Goal: Communication & Community: Answer question/provide support

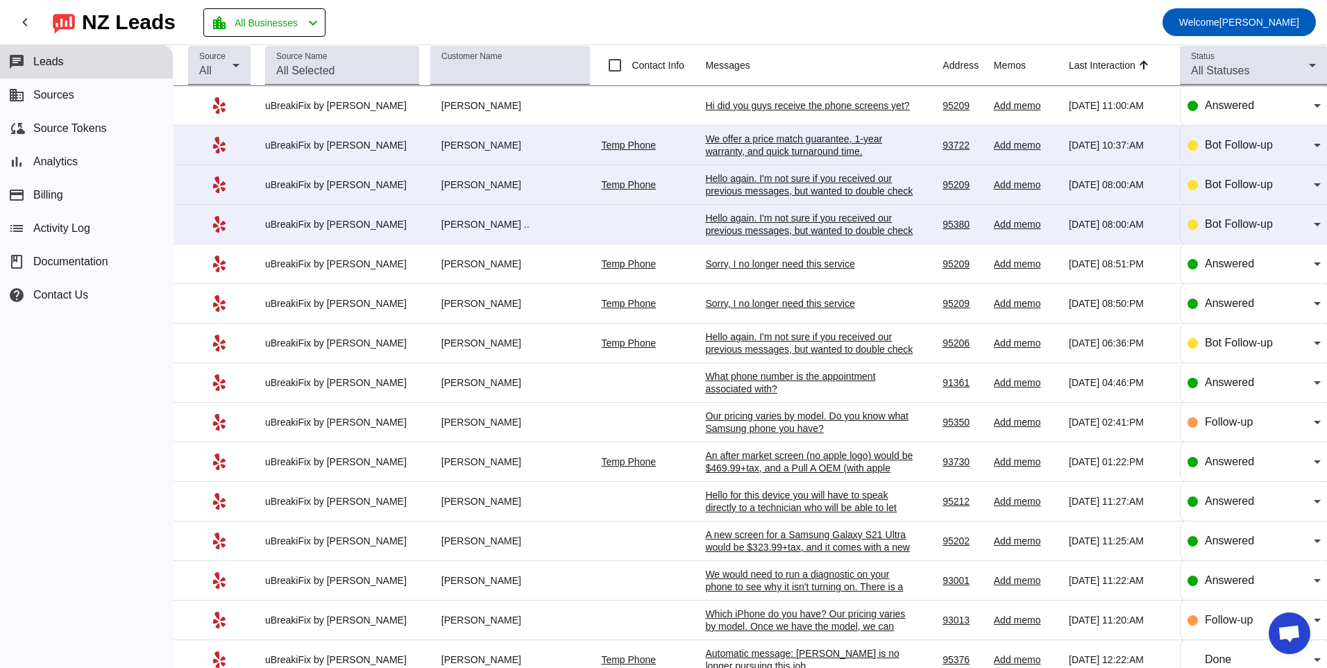
click at [741, 223] on div "Hello again. I'm not sure if you received our previous messages, but wanted to …" at bounding box center [809, 230] width 208 height 37
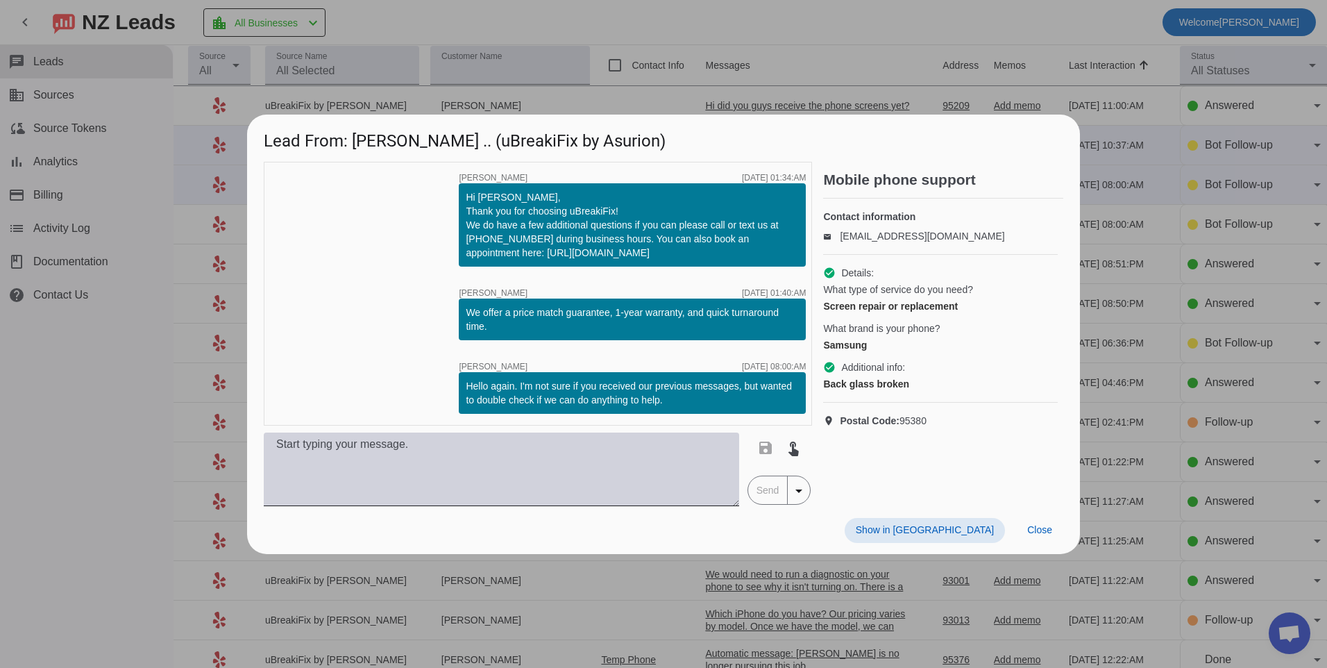
click at [491, 455] on textarea at bounding box center [501, 469] width 475 height 74
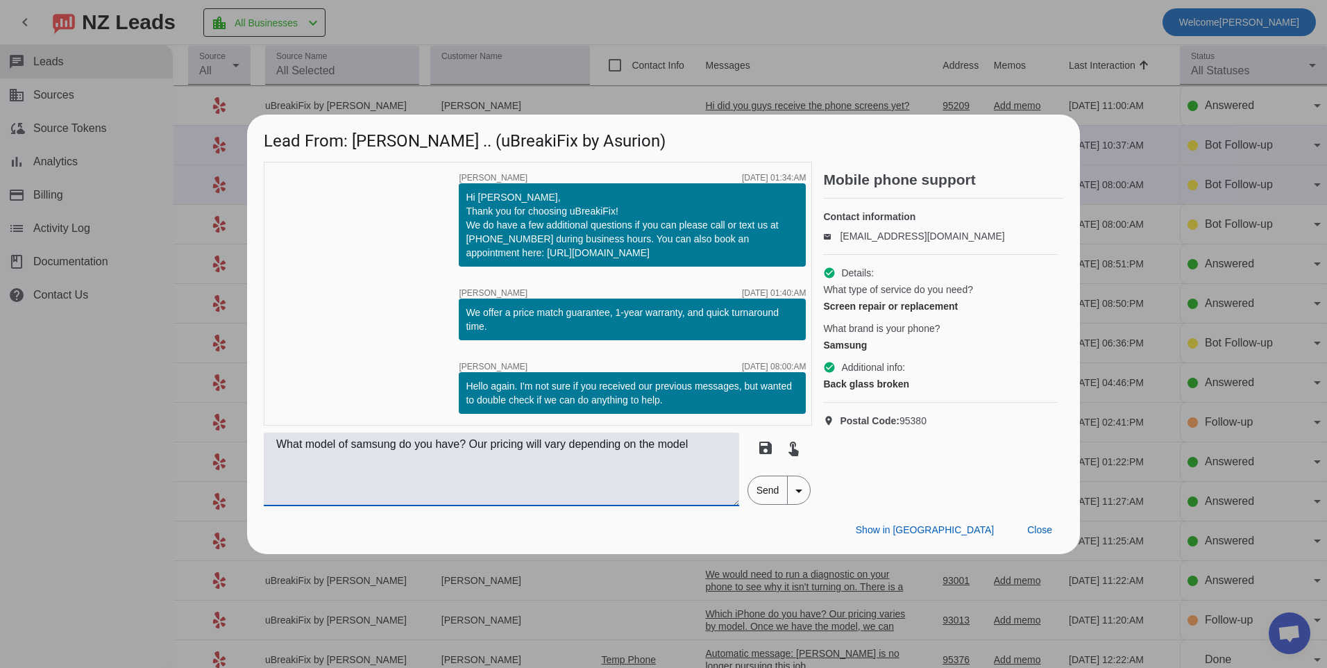
type textarea "What model of samsung do you have? Our pricing will vary depending on the model"
click at [760, 490] on span "Send" at bounding box center [768, 490] width 40 height 28
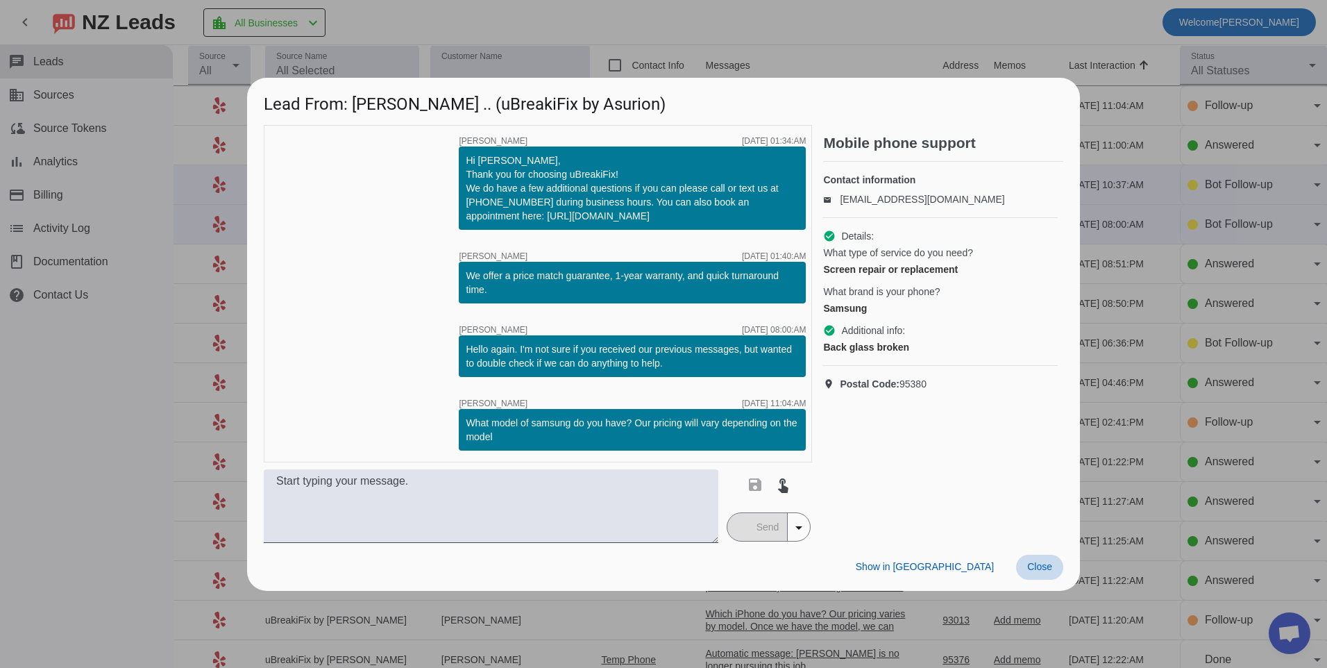
click at [1033, 566] on span "Close" at bounding box center [1039, 566] width 25 height 11
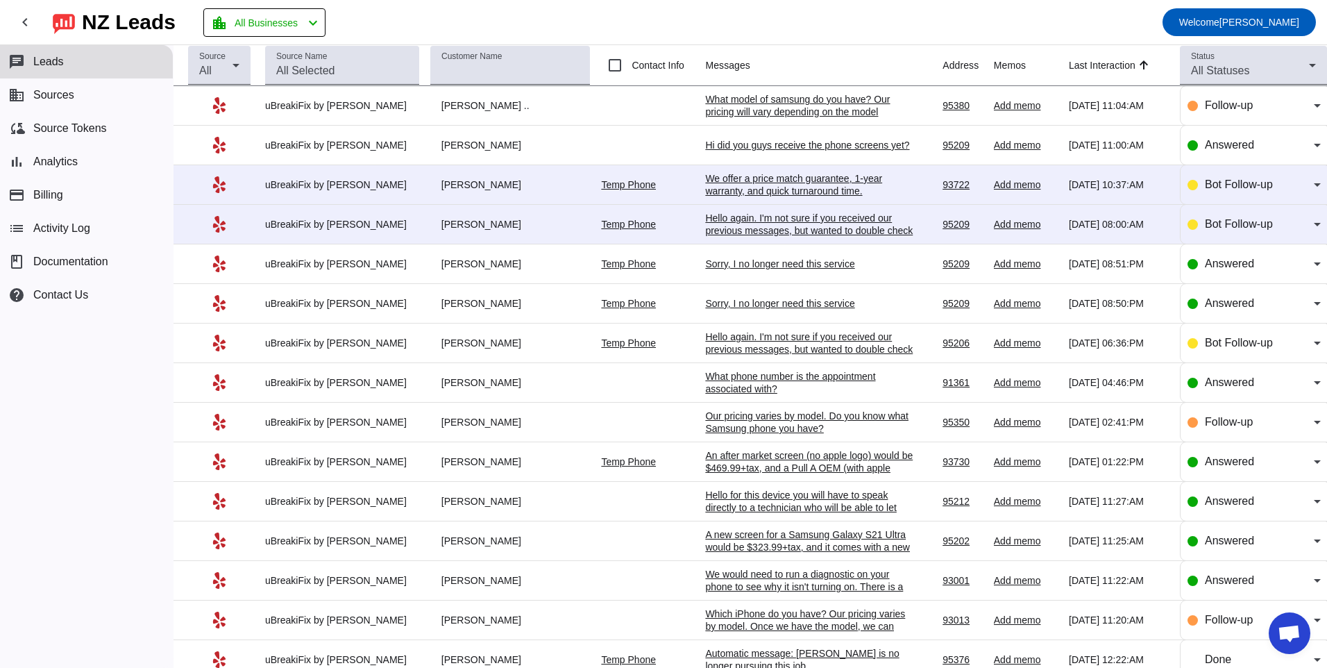
click at [793, 216] on div "Hello again. I'm not sure if you received our previous messages, but wanted to …" at bounding box center [809, 230] width 208 height 37
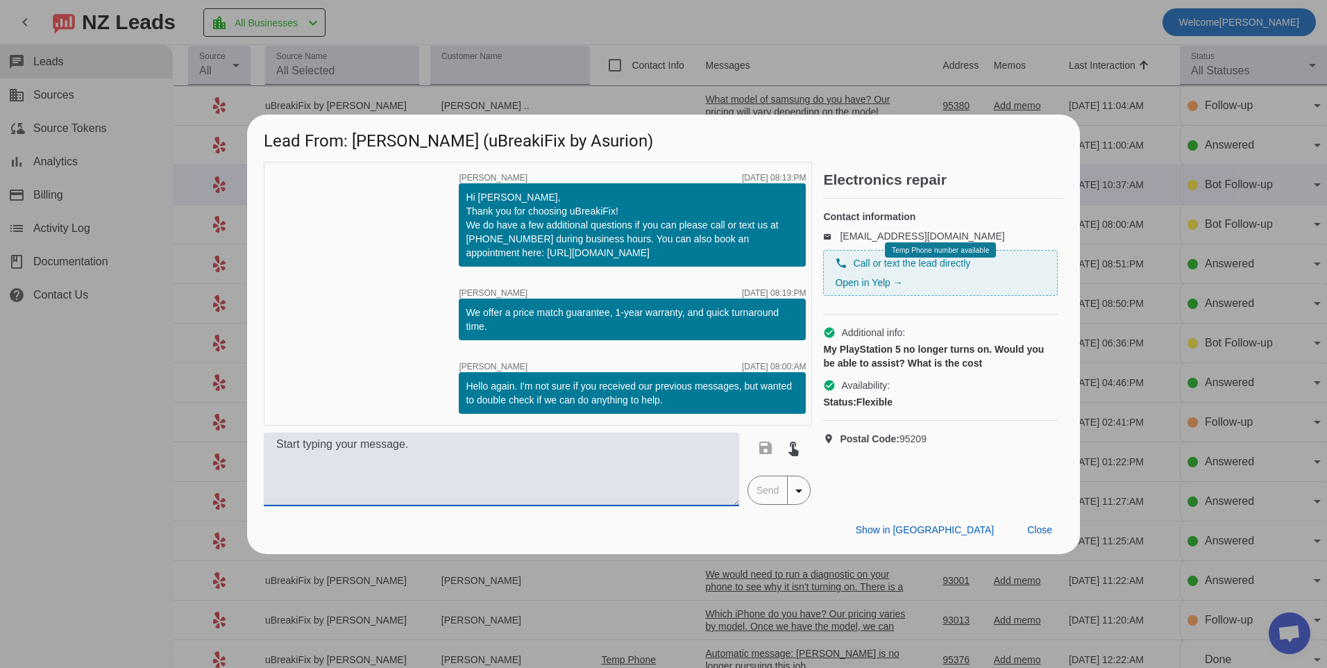
click at [612, 442] on textarea at bounding box center [501, 469] width 475 height 74
click at [509, 448] on textarea "Hello, if you wanted to start off with an intial" at bounding box center [501, 469] width 475 height 74
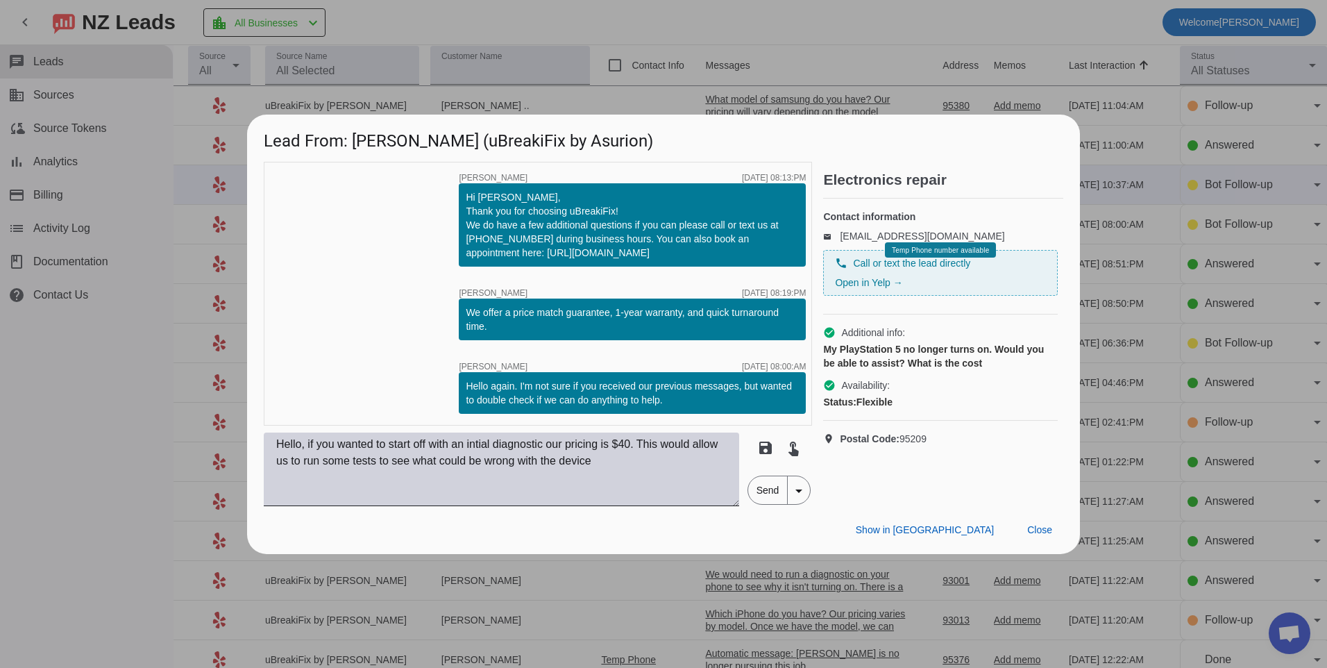
click at [658, 462] on textarea "Hello, if you wanted to start off with an intial diagnostic our pricing is $40.…" at bounding box center [501, 469] width 475 height 74
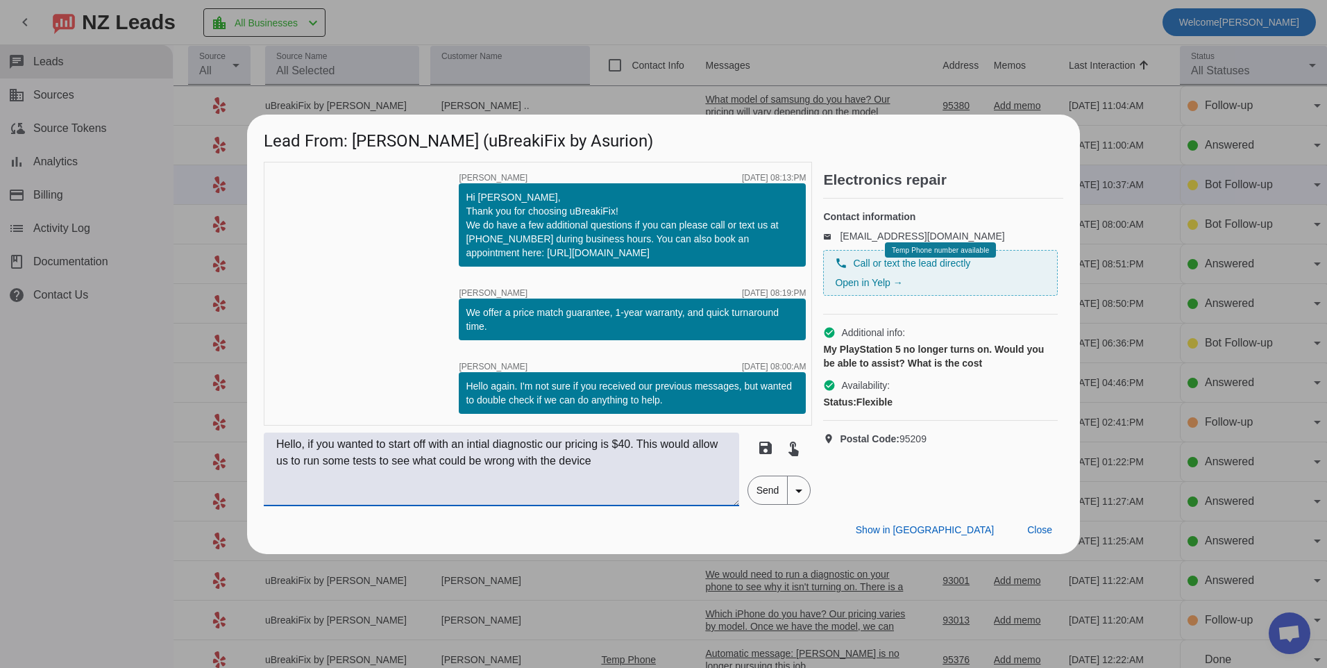
click at [658, 462] on textarea "Hello, if you wanted to start off with an intial diagnostic our pricing is $40.…" at bounding box center [501, 469] width 475 height 74
type textarea "Hello, if you wanted to start off with an intial diagnostic our pricing is $40.…"
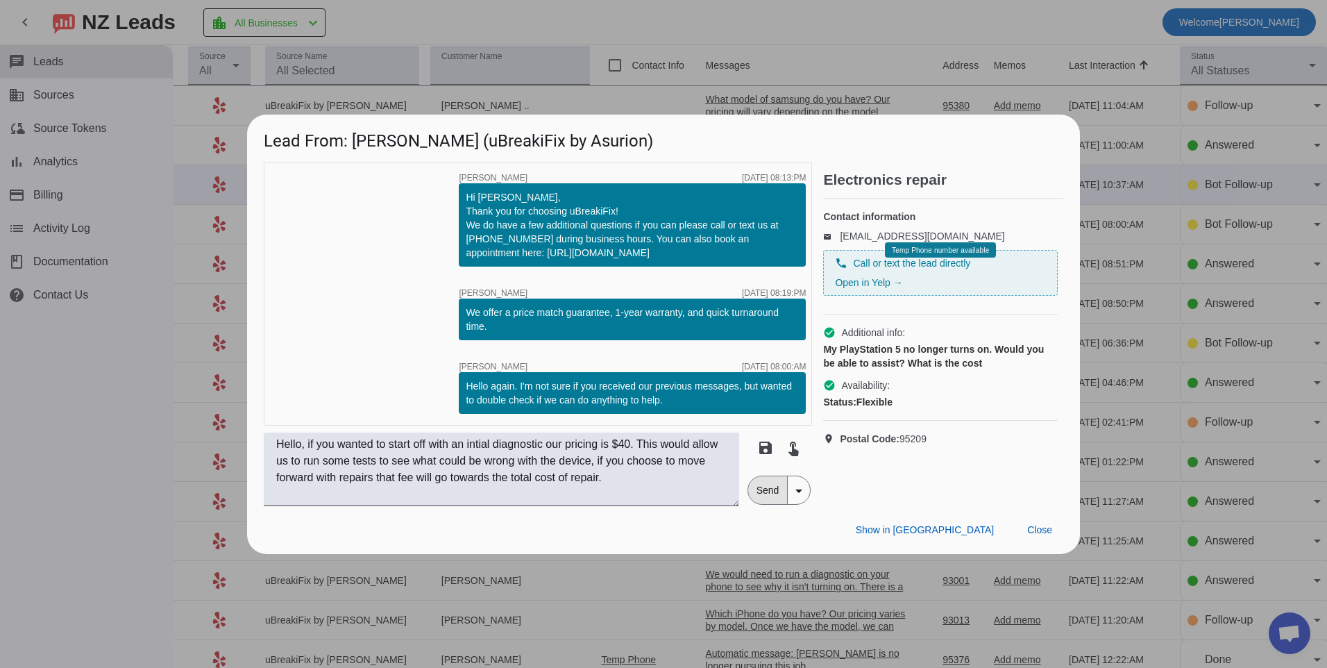
click at [764, 480] on span "Send" at bounding box center [768, 490] width 40 height 28
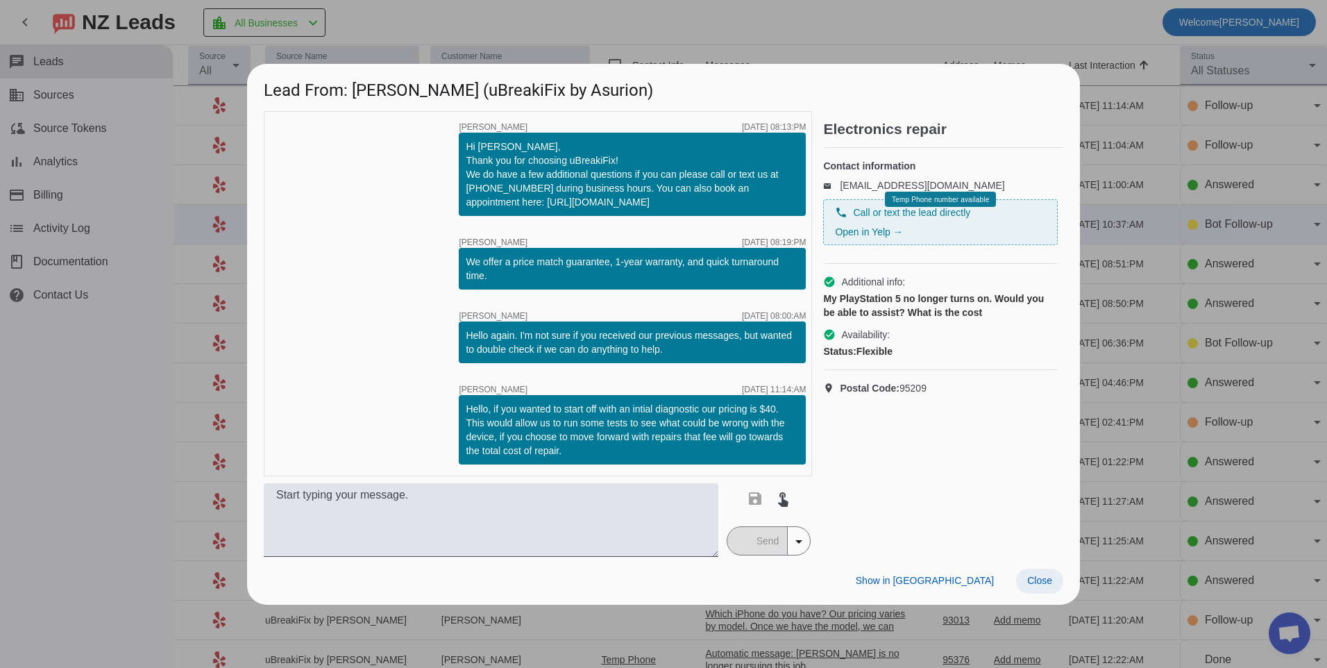
click at [1047, 582] on span "Close" at bounding box center [1039, 580] width 25 height 11
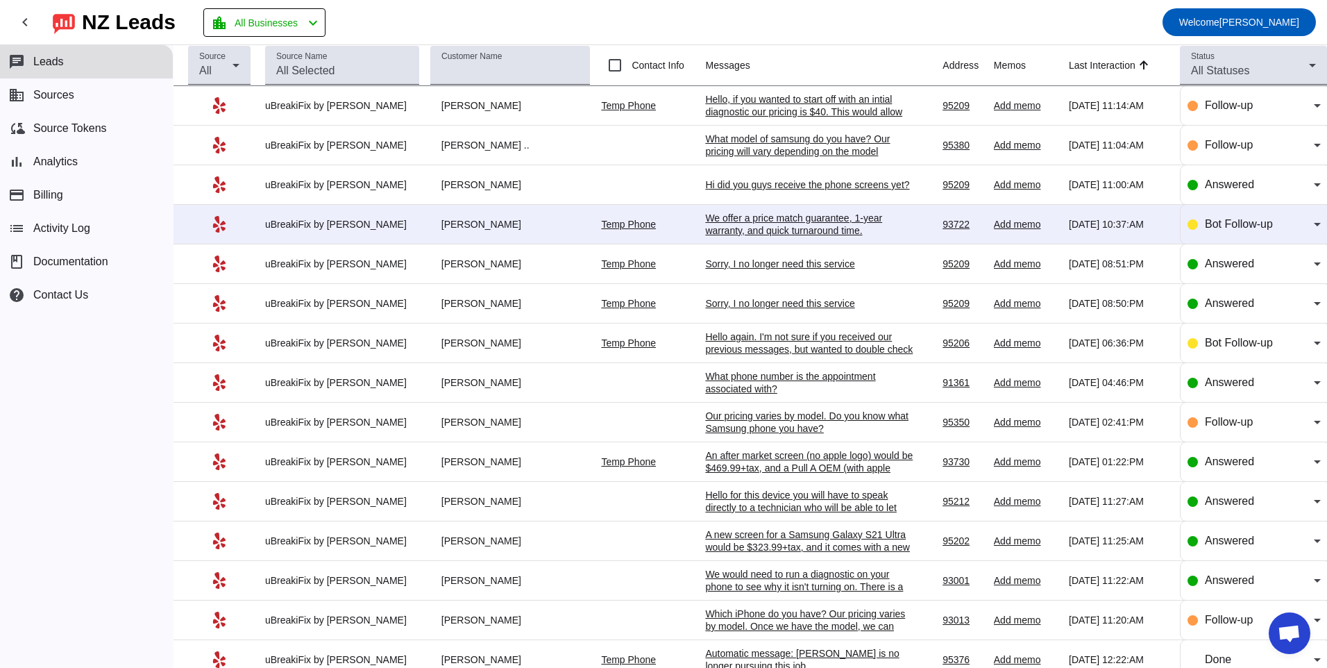
click at [718, 230] on div "We offer a price match guarantee, 1-year warranty, and quick turnaround time.​" at bounding box center [809, 224] width 208 height 25
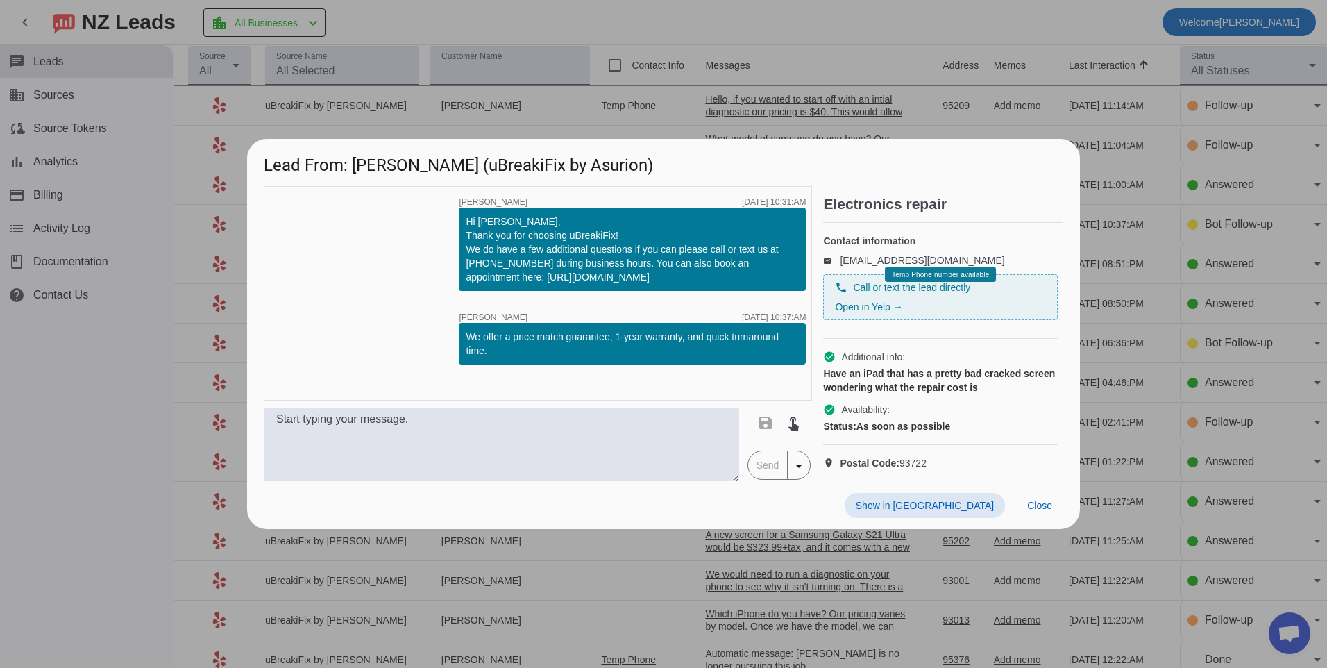
click at [551, 383] on div "timer close [PERSON_NAME] [DATE] 10:31:AM Hi [PERSON_NAME], Thank you for choos…" at bounding box center [538, 293] width 548 height 214
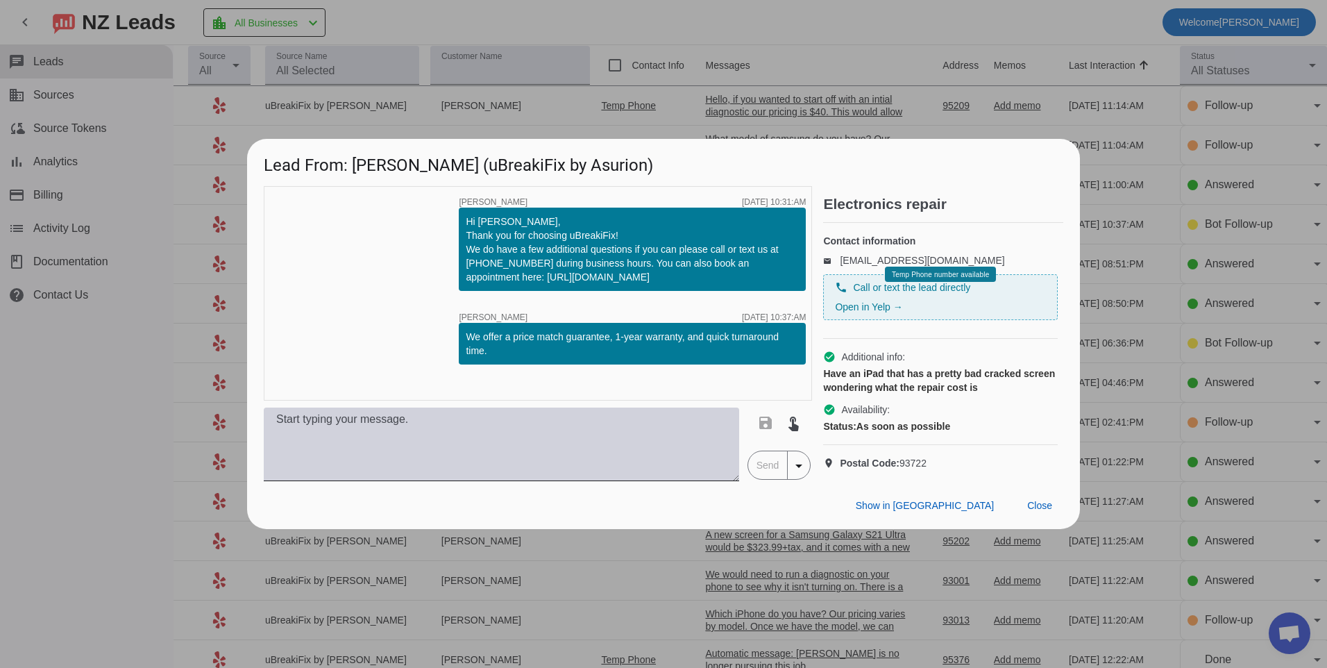
click at [410, 446] on textarea at bounding box center [501, 444] width 475 height 74
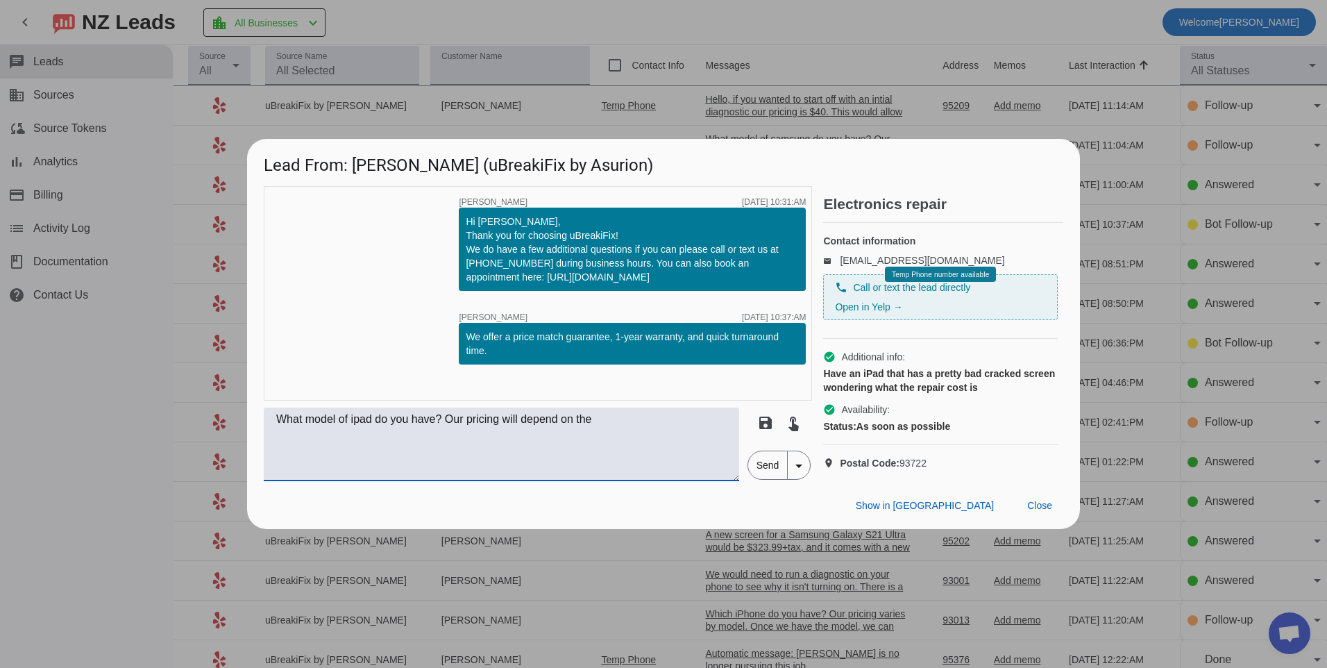
click at [625, 438] on textarea "What model of ipad do you have? Our pricing will depend on the" at bounding box center [501, 444] width 475 height 74
click at [635, 441] on textarea "What model of ipad do you have? Our pricing will depend on the" at bounding box center [501, 444] width 475 height 74
click at [623, 428] on textarea "What model of ipad do you have? Our pricing will depend on the" at bounding box center [501, 444] width 475 height 74
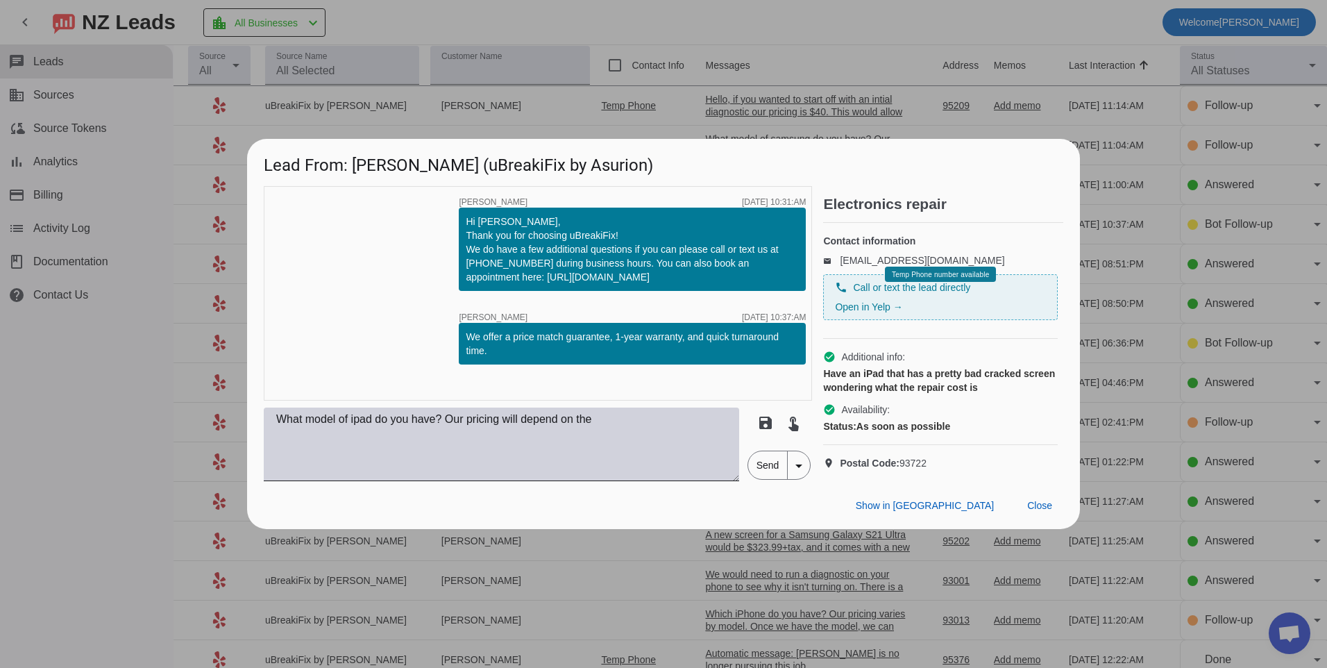
click at [623, 430] on textarea "What model of ipad do you have? Our pricing will depend on the" at bounding box center [501, 444] width 475 height 74
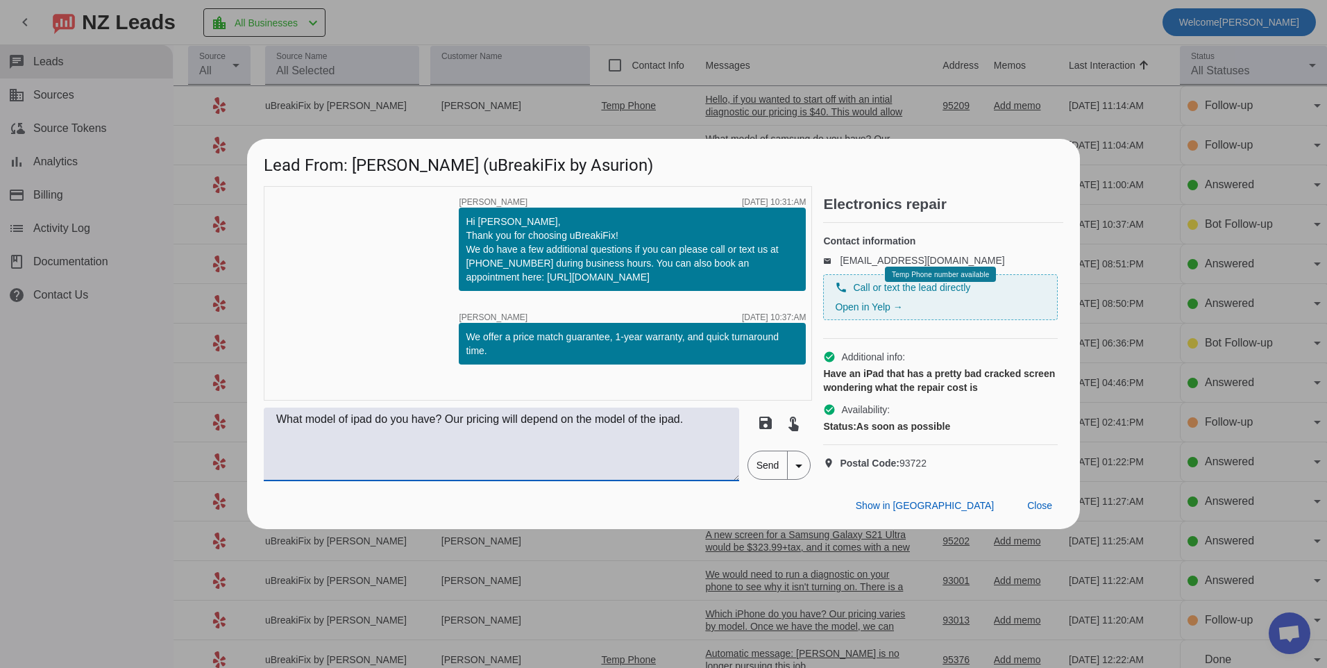
type textarea "What model of ipad do you have? Our pricing will depend on the model of the ipa…"
click at [760, 479] on span "Send" at bounding box center [768, 465] width 40 height 28
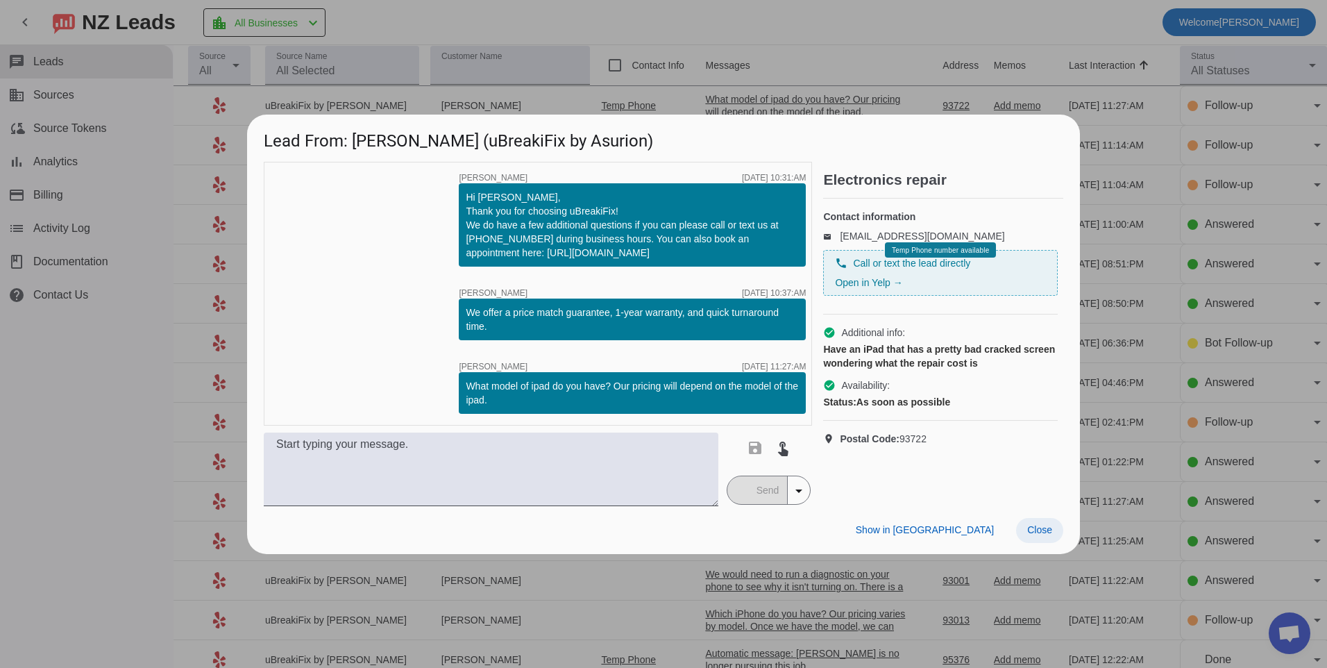
click at [1049, 537] on span at bounding box center [1039, 530] width 47 height 25
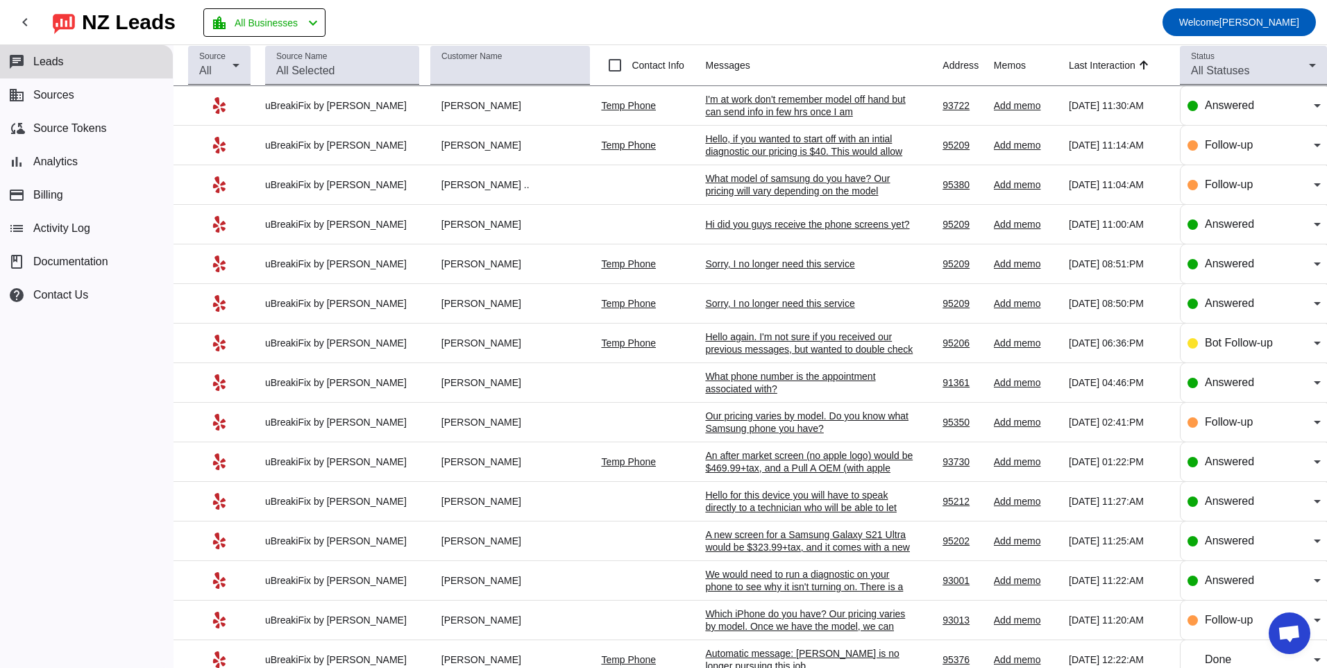
click at [839, 230] on div "Hi did you guys receive the phone screens yet?" at bounding box center [809, 224] width 208 height 12
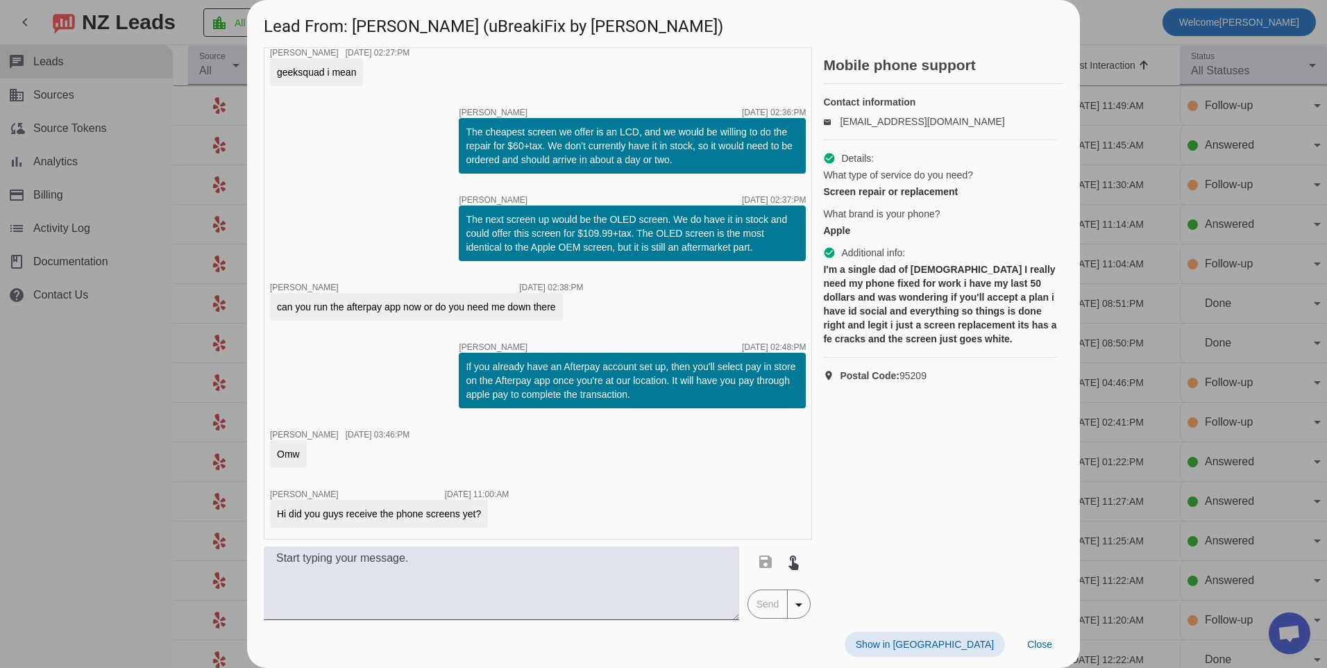
scroll to position [718, 0]
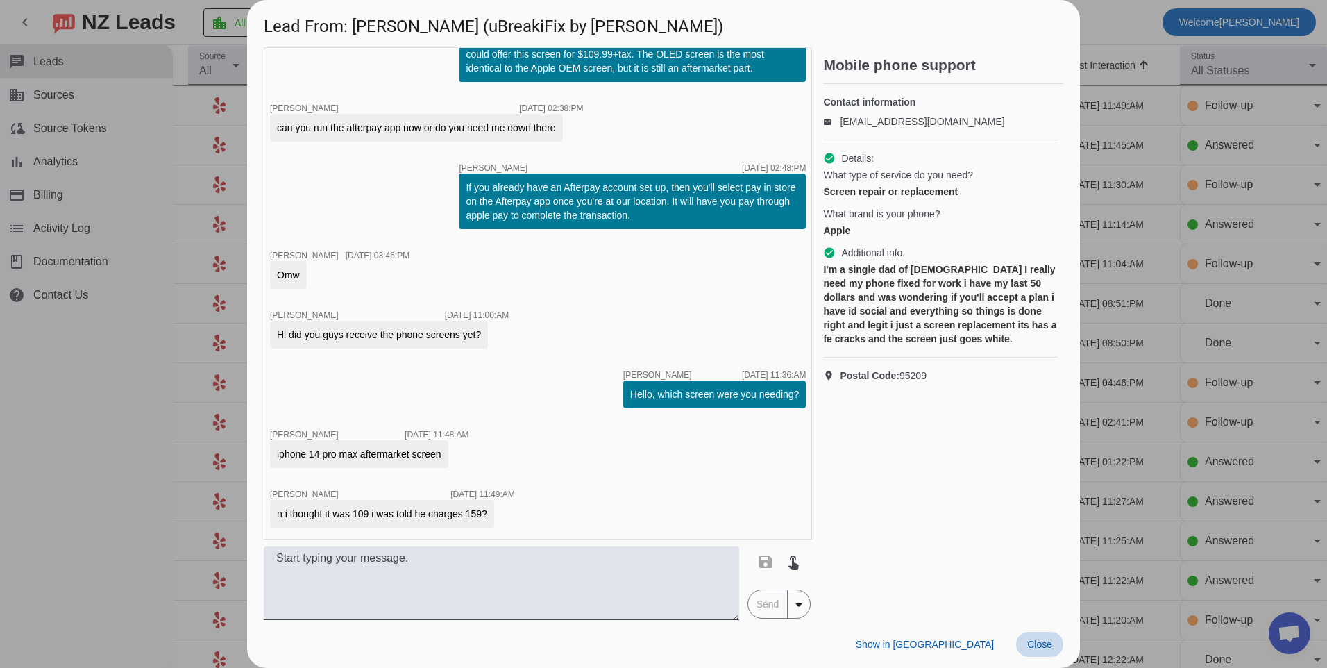
click at [1044, 652] on span at bounding box center [1039, 644] width 47 height 25
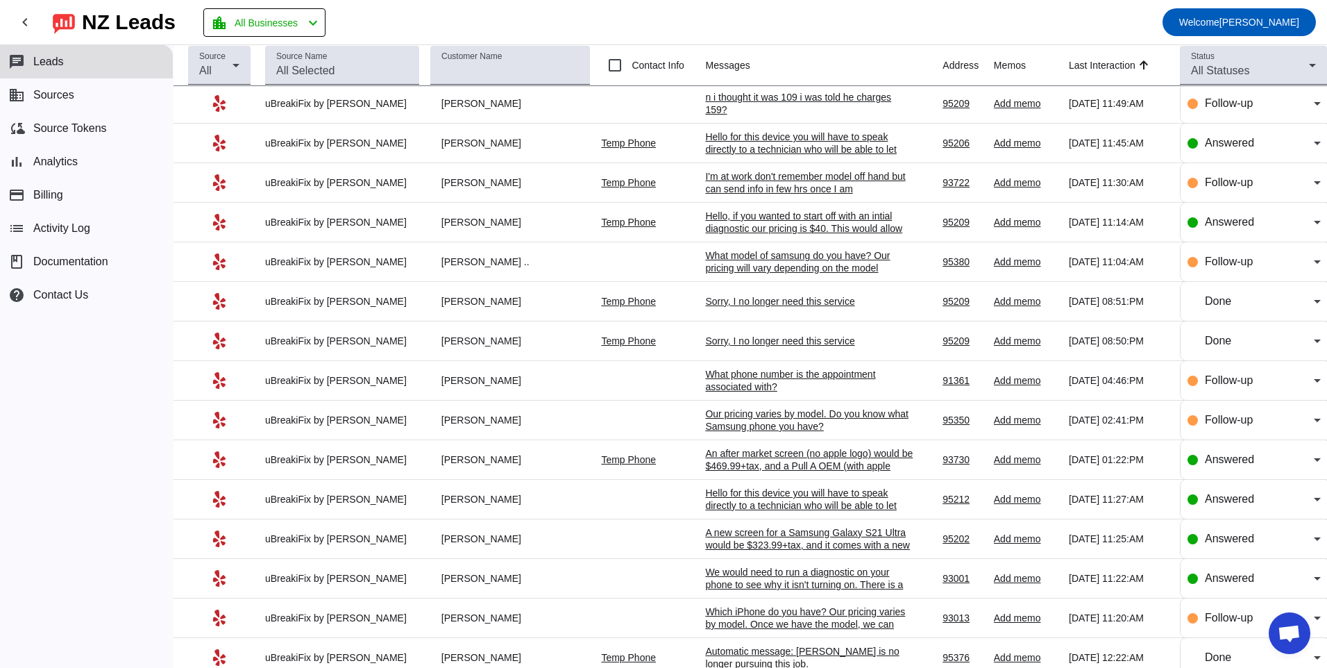
scroll to position [0, 0]
